Goal: Navigation & Orientation: Find specific page/section

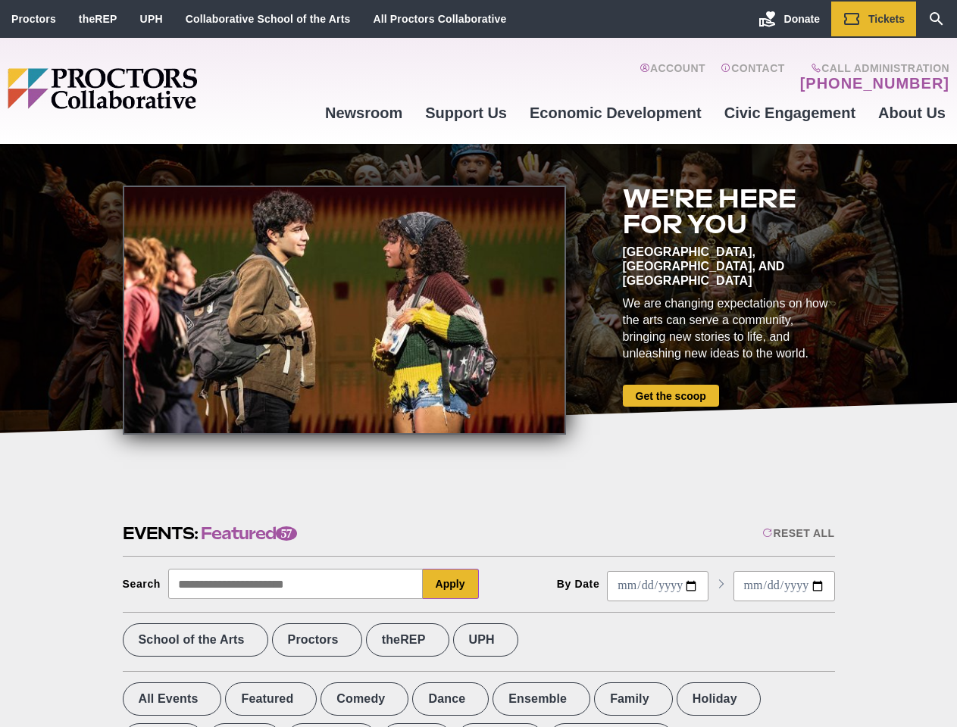
click at [478, 364] on div at bounding box center [344, 310] width 443 height 249
click at [797, 533] on div "Reset All" at bounding box center [798, 533] width 72 height 12
click at [451, 584] on button "Apply" at bounding box center [451, 584] width 56 height 30
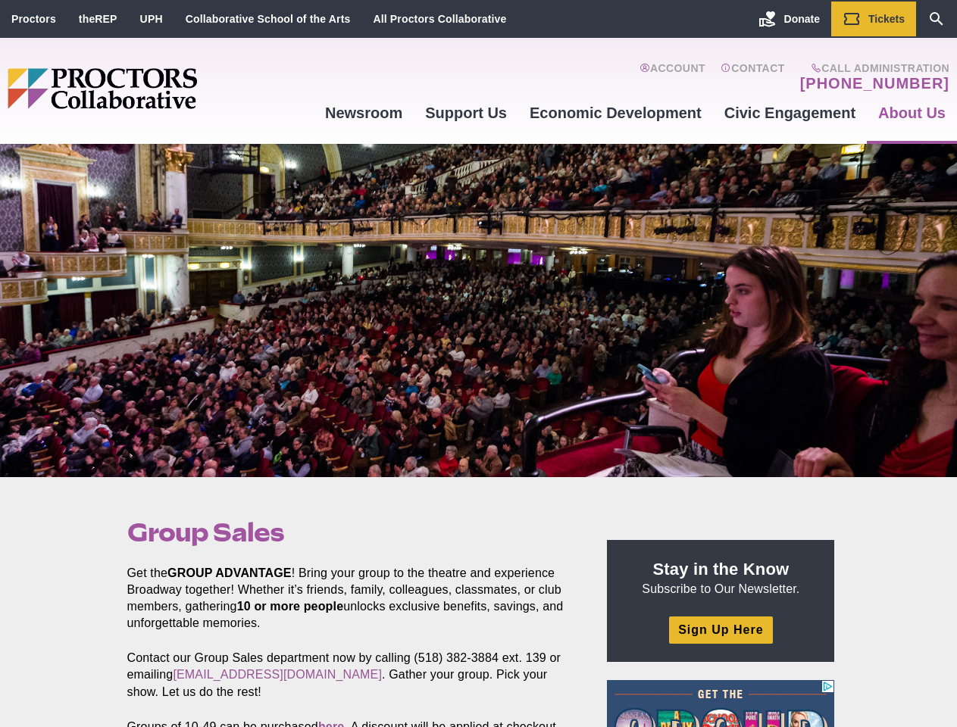
click at [478, 364] on div at bounding box center [478, 310] width 957 height 333
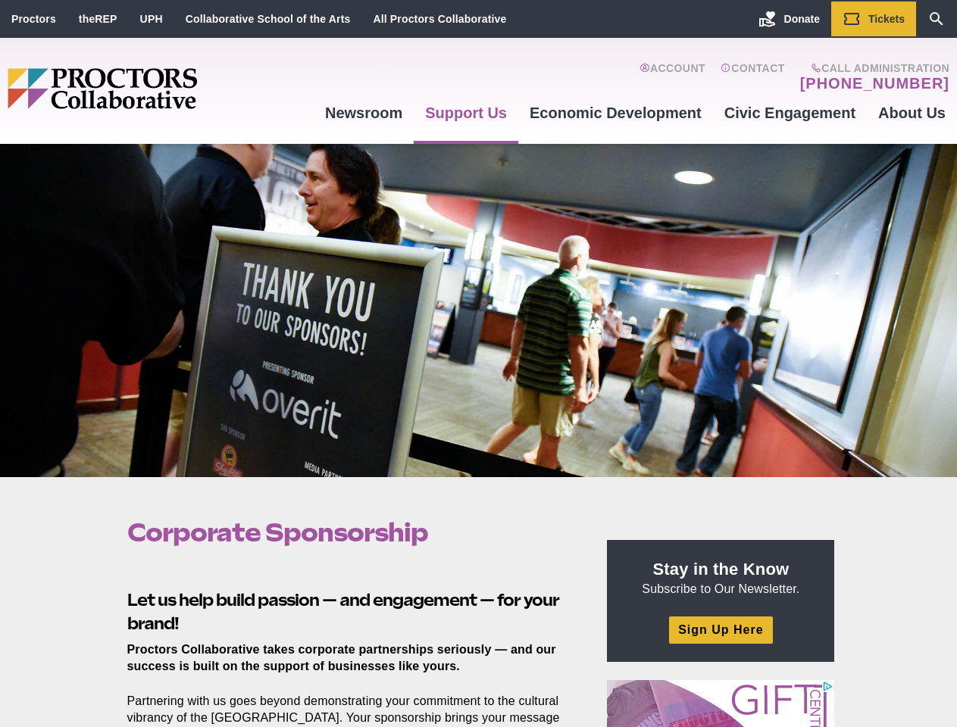
click at [478, 364] on div at bounding box center [478, 310] width 957 height 333
